Goal: Information Seeking & Learning: Check status

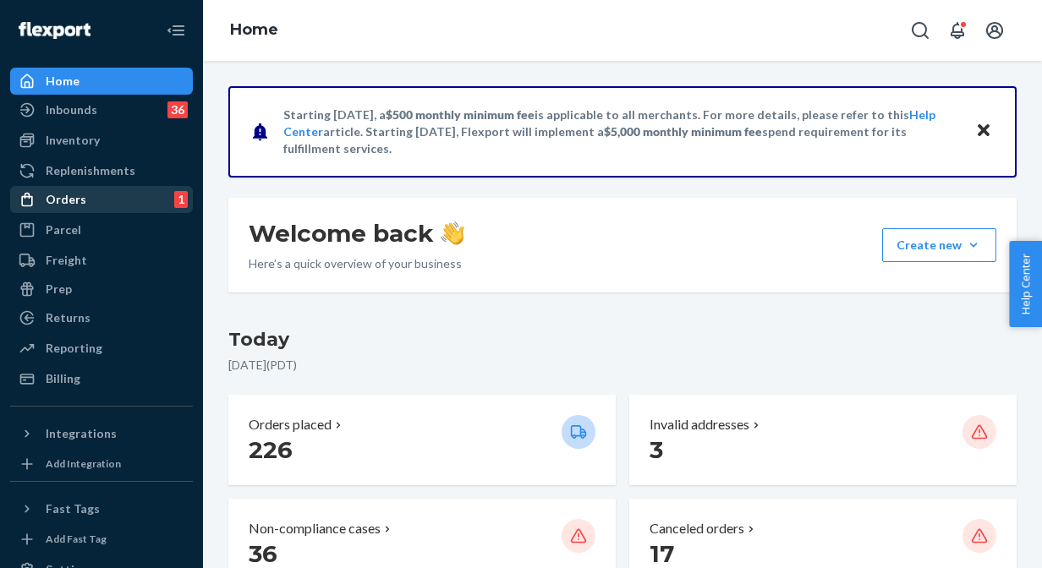
click at [79, 195] on div "Orders" at bounding box center [66, 199] width 41 height 17
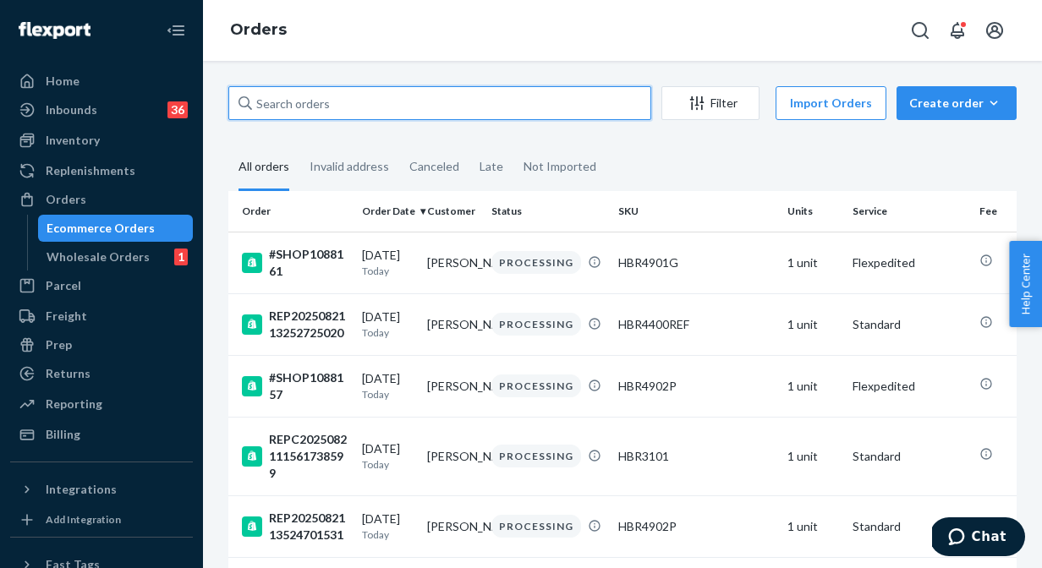
click at [406, 112] on input "text" at bounding box center [439, 103] width 423 height 34
paste input "REPC202508091444094580"
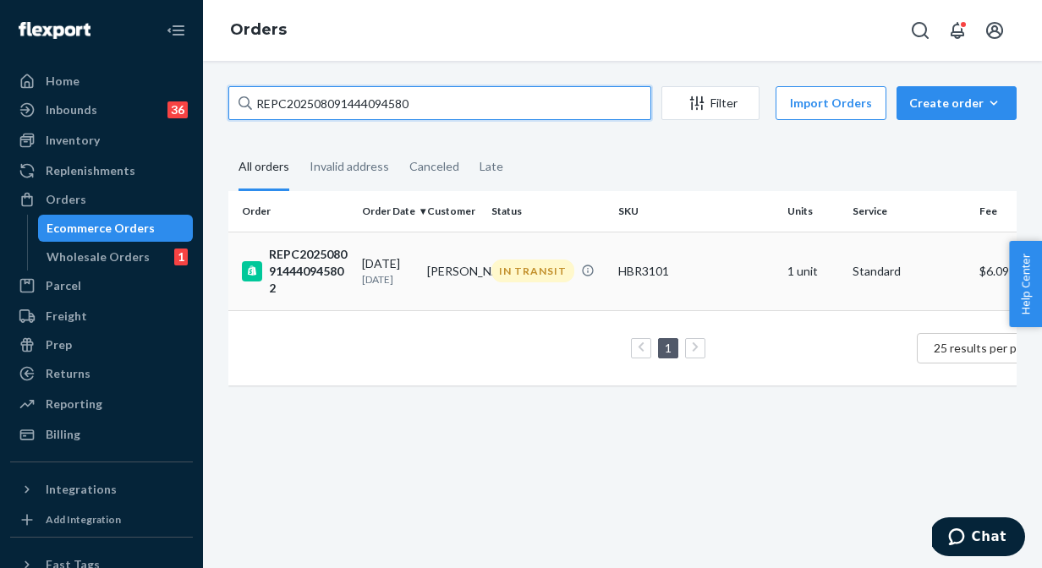
type input "REPC202508091444094580"
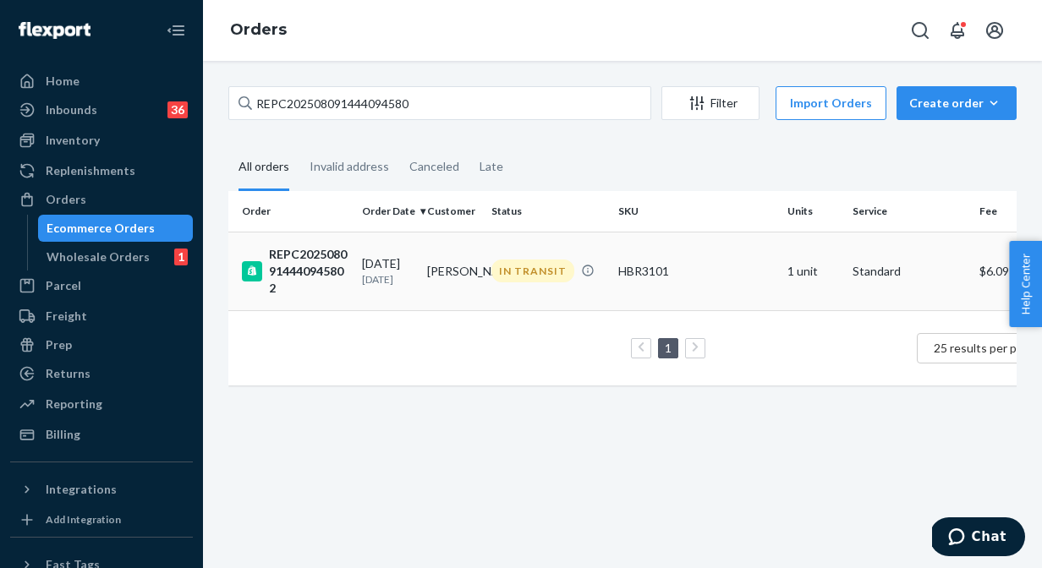
click at [342, 257] on div "REPC2025080914440945802" at bounding box center [295, 271] width 107 height 51
